Goal: Transaction & Acquisition: Purchase product/service

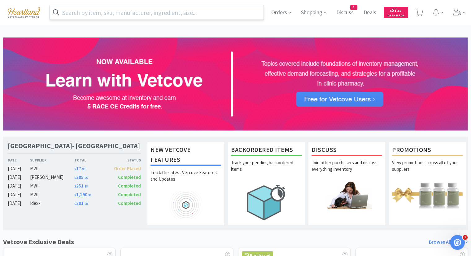
click at [165, 11] on input "text" at bounding box center [157, 12] width 214 height 14
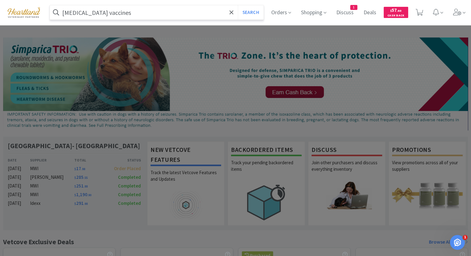
click at [238, 5] on button "Search" at bounding box center [251, 12] width 26 height 14
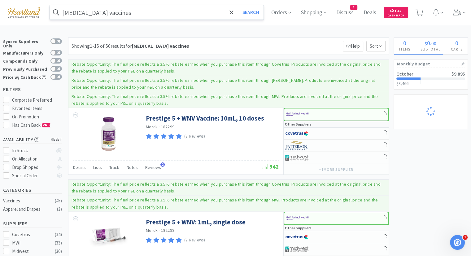
click at [160, 16] on input "[MEDICAL_DATA] vaccines" at bounding box center [157, 12] width 214 height 14
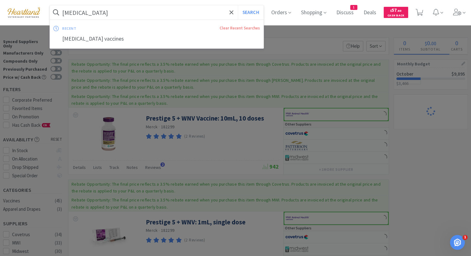
click at [238, 5] on button "Search" at bounding box center [251, 12] width 26 height 14
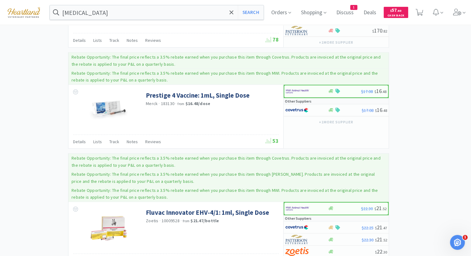
scroll to position [1393, 0]
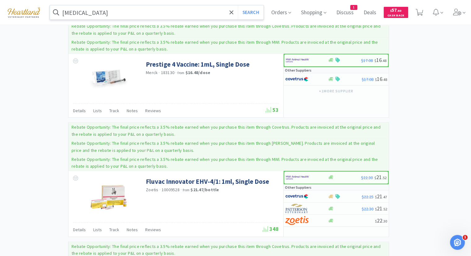
click at [132, 10] on input "[MEDICAL_DATA]" at bounding box center [157, 12] width 214 height 14
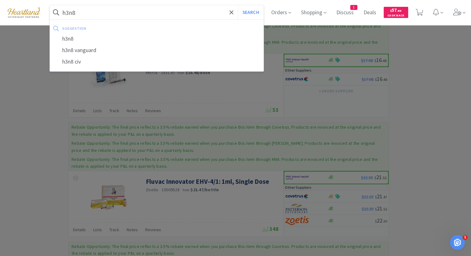
type input "h3n8"
click at [238, 5] on button "Search" at bounding box center [251, 12] width 26 height 14
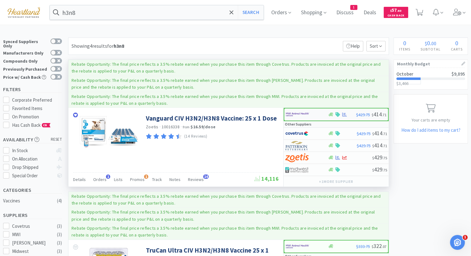
click at [290, 114] on img at bounding box center [297, 114] width 23 height 9
select select "1"
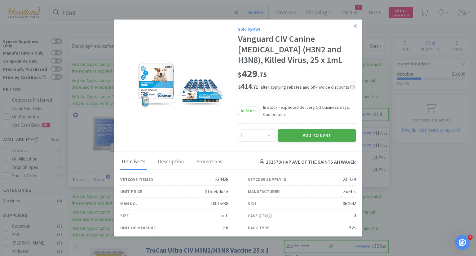
click at [290, 133] on button "Add to Cart" at bounding box center [317, 135] width 78 height 12
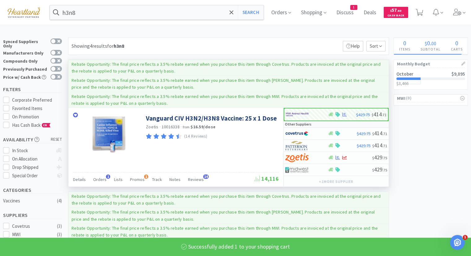
select select "1"
